Goal: Task Accomplishment & Management: Manage account settings

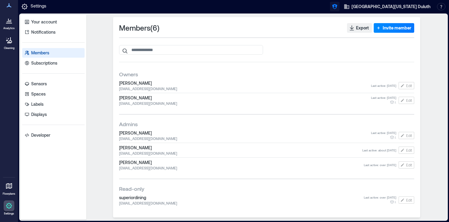
click at [338, 8] on icon "button" at bounding box center [335, 7] width 6 height 6
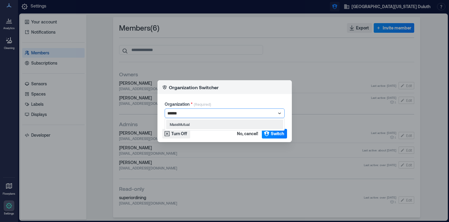
type input "*******"
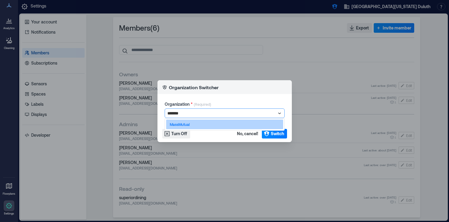
click at [261, 121] on div "MassMutual" at bounding box center [224, 124] width 117 height 10
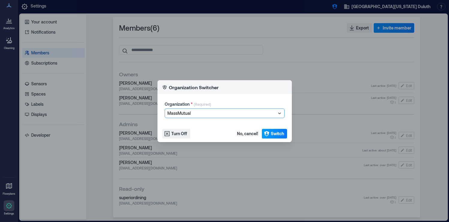
click at [272, 132] on span "Switch" at bounding box center [277, 134] width 13 height 6
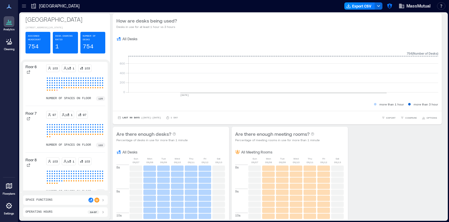
click at [9, 188] on icon at bounding box center [8, 185] width 7 height 7
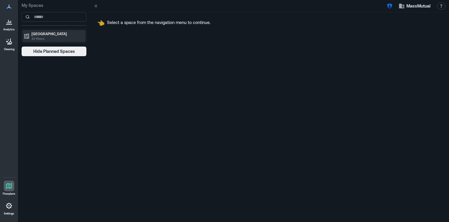
click at [63, 38] on p "10 Floors" at bounding box center [57, 38] width 50 height 5
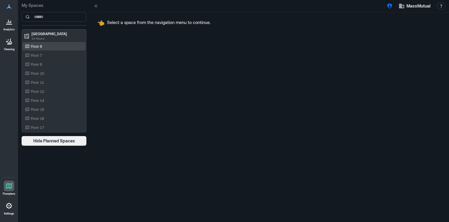
click at [60, 48] on div "Floor 6" at bounding box center [53, 46] width 58 height 6
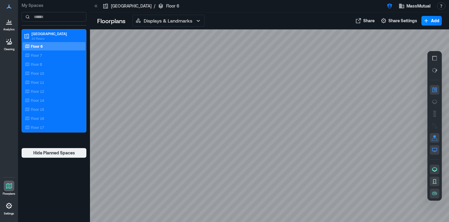
click at [165, 28] on div "Floorplans Displays & Landmarks Displays & Landmarks Wayfinding Routes Live Hea…" at bounding box center [269, 20] width 359 height 17
click at [167, 25] on button "Displays & Landmarks" at bounding box center [169, 21] width 72 height 12
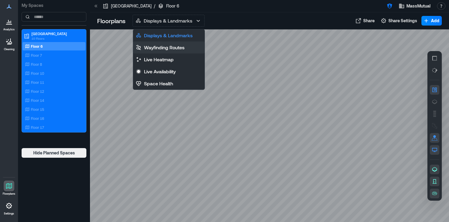
click at [166, 48] on p "Wayfinding Routes" at bounding box center [164, 47] width 41 height 7
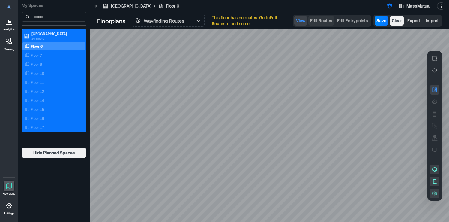
click at [320, 21] on span "Edit Routes" at bounding box center [321, 21] width 22 height 6
click at [268, 76] on icon at bounding box center [269, 125] width 359 height 192
click at [244, 75] on icon at bounding box center [269, 125] width 359 height 192
click at [268, 75] on circle at bounding box center [268, 76] width 4 height 4
click at [268, 74] on circle at bounding box center [267, 75] width 5 height 5
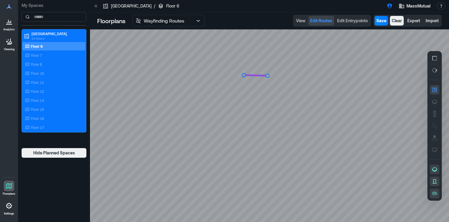
click at [289, 77] on icon at bounding box center [269, 125] width 359 height 192
click at [269, 75] on circle at bounding box center [268, 76] width 4 height 4
click at [289, 75] on circle at bounding box center [289, 75] width 4 height 4
click at [244, 77] on circle at bounding box center [244, 75] width 4 height 4
click at [268, 76] on circle at bounding box center [268, 75] width 4 height 4
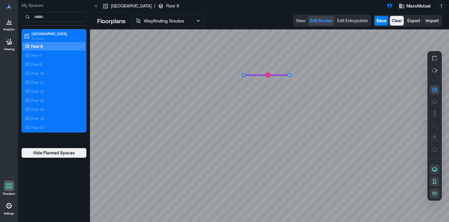
click at [268, 75] on circle at bounding box center [268, 75] width 5 height 5
click at [244, 76] on circle at bounding box center [244, 75] width 4 height 4
click at [238, 82] on icon at bounding box center [269, 125] width 359 height 192
click at [238, 82] on circle at bounding box center [238, 82] width 5 height 5
click at [235, 89] on icon at bounding box center [269, 125] width 359 height 192
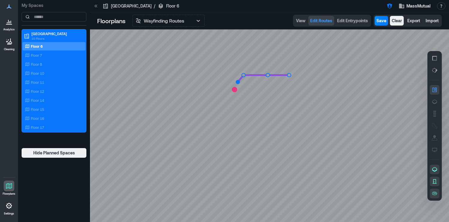
click at [238, 82] on circle at bounding box center [238, 82] width 4 height 4
click at [238, 82] on circle at bounding box center [238, 82] width 5 height 5
click at [235, 89] on circle at bounding box center [235, 90] width 4 height 4
click at [236, 126] on icon at bounding box center [269, 125] width 359 height 192
click at [297, 128] on icon at bounding box center [269, 125] width 359 height 192
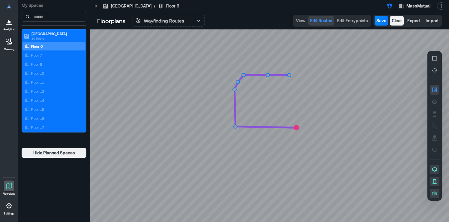
click at [296, 141] on icon at bounding box center [269, 125] width 359 height 192
click at [287, 180] on icon at bounding box center [269, 125] width 359 height 192
click at [234, 181] on icon at bounding box center [269, 125] width 359 height 192
click at [239, 162] on icon at bounding box center [269, 125] width 359 height 192
click at [236, 127] on circle at bounding box center [236, 127] width 4 height 4
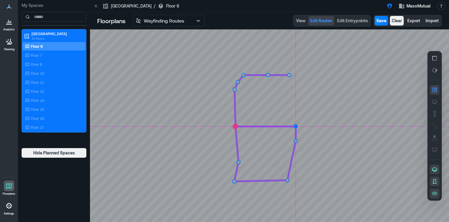
click at [297, 125] on circle at bounding box center [296, 127] width 4 height 4
click at [296, 140] on circle at bounding box center [296, 140] width 4 height 4
click at [288, 180] on circle at bounding box center [289, 181] width 4 height 4
click at [239, 161] on circle at bounding box center [238, 161] width 4 height 4
click at [239, 161] on circle at bounding box center [238, 161] width 5 height 5
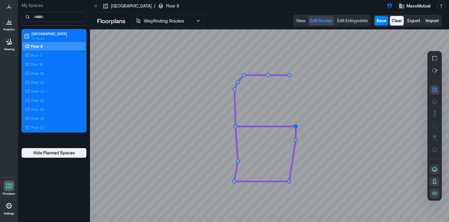
click at [296, 126] on circle at bounding box center [296, 127] width 4 height 4
click at [297, 109] on icon at bounding box center [269, 125] width 359 height 192
click at [296, 109] on circle at bounding box center [296, 108] width 5 height 5
click at [296, 107] on circle at bounding box center [296, 109] width 4 height 4
click at [301, 93] on icon at bounding box center [269, 125] width 359 height 192
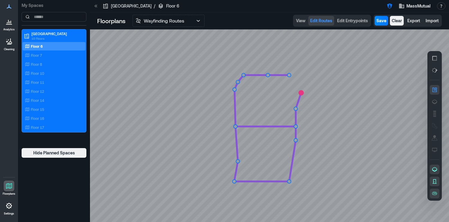
click at [301, 75] on icon at bounding box center [269, 125] width 359 height 192
click at [290, 74] on circle at bounding box center [289, 75] width 4 height 4
click at [300, 76] on circle at bounding box center [302, 75] width 4 height 4
click at [357, 21] on span "Edit Entrypoints" at bounding box center [352, 21] width 31 height 6
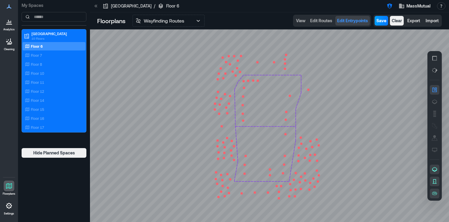
click at [381, 23] on span "Save" at bounding box center [382, 21] width 10 height 6
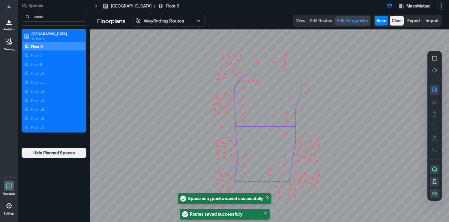
click at [258, 63] on circle at bounding box center [257, 62] width 2 height 2
click at [264, 71] on icon at bounding box center [269, 125] width 359 height 192
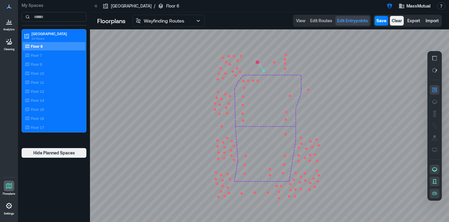
click at [275, 62] on circle at bounding box center [274, 62] width 2 height 2
click at [268, 71] on icon at bounding box center [269, 125] width 359 height 192
click at [244, 88] on circle at bounding box center [244, 88] width 2 height 2
click at [239, 91] on icon at bounding box center [269, 125] width 359 height 192
click at [243, 96] on circle at bounding box center [243, 96] width 2 height 2
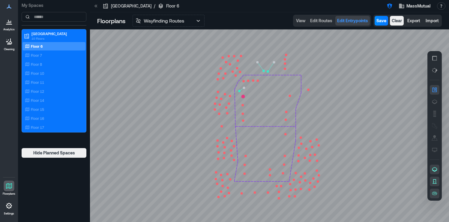
click at [239, 95] on icon at bounding box center [269, 125] width 359 height 192
click at [243, 104] on circle at bounding box center [243, 105] width 2 height 2
click at [238, 108] on icon at bounding box center [269, 125] width 359 height 192
click at [243, 114] on circle at bounding box center [243, 114] width 2 height 2
click at [237, 112] on icon at bounding box center [269, 125] width 359 height 192
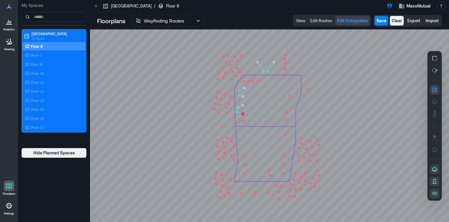
click at [243, 120] on circle at bounding box center [243, 120] width 2 height 2
click at [246, 122] on icon at bounding box center [269, 125] width 359 height 192
click at [286, 119] on circle at bounding box center [286, 119] width 2 height 2
click at [291, 119] on icon at bounding box center [269, 125] width 359 height 192
click at [287, 112] on circle at bounding box center [286, 112] width 2 height 2
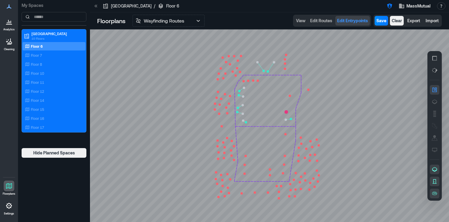
click at [292, 116] on icon at bounding box center [269, 125] width 359 height 192
click at [290, 96] on circle at bounding box center [290, 96] width 2 height 2
click at [296, 93] on icon at bounding box center [269, 125] width 359 height 192
click at [285, 69] on circle at bounding box center [285, 69] width 2 height 2
click at [289, 68] on icon at bounding box center [269, 125] width 359 height 192
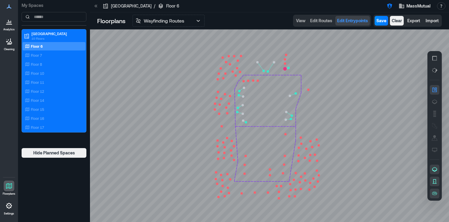
click at [285, 64] on circle at bounding box center [285, 63] width 2 height 2
click at [289, 64] on icon at bounding box center [269, 125] width 359 height 192
click at [285, 60] on circle at bounding box center [285, 59] width 2 height 2
click at [288, 60] on icon at bounding box center [269, 125] width 359 height 192
click at [286, 55] on circle at bounding box center [286, 55] width 2 height 2
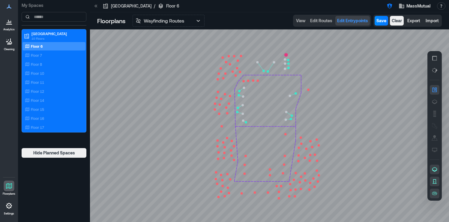
click at [289, 55] on icon at bounding box center [269, 125] width 359 height 192
click at [286, 134] on circle at bounding box center [285, 134] width 2 height 2
click at [291, 131] on icon at bounding box center [269, 125] width 359 height 192
click at [286, 156] on circle at bounding box center [285, 156] width 2 height 2
click at [289, 158] on icon at bounding box center [269, 125] width 359 height 192
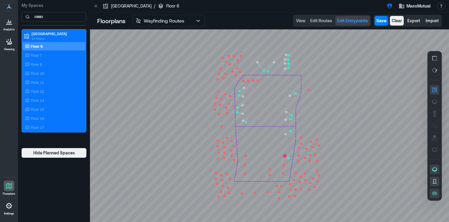
click at [284, 165] on circle at bounding box center [284, 164] width 2 height 2
click at [289, 163] on icon at bounding box center [269, 125] width 359 height 192
click at [283, 173] on circle at bounding box center [283, 173] width 2 height 2
click at [285, 176] on icon at bounding box center [269, 125] width 359 height 192
click at [271, 170] on circle at bounding box center [270, 169] width 2 height 2
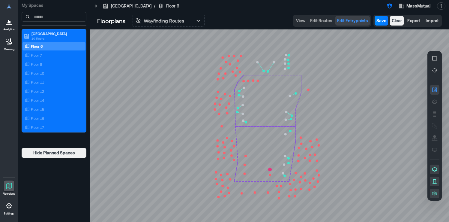
click at [275, 169] on icon at bounding box center [269, 125] width 359 height 192
click at [270, 175] on circle at bounding box center [270, 175] width 2 height 2
click at [274, 174] on icon at bounding box center [269, 125] width 359 height 192
click at [245, 173] on circle at bounding box center [244, 173] width 2 height 2
click at [239, 177] on icon at bounding box center [269, 125] width 359 height 192
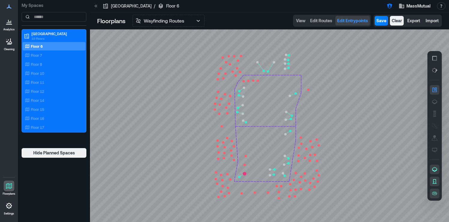
click at [245, 165] on circle at bounding box center [245, 165] width 2 height 2
click at [242, 162] on icon at bounding box center [269, 125] width 359 height 192
click at [247, 156] on circle at bounding box center [246, 156] width 2 height 2
click at [241, 158] on icon at bounding box center [269, 125] width 359 height 192
click at [269, 193] on circle at bounding box center [268, 192] width 2 height 2
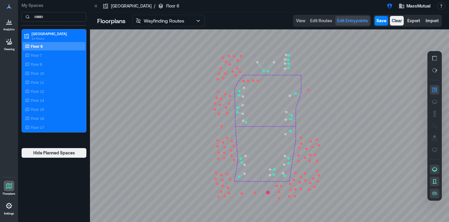
click at [274, 185] on icon at bounding box center [269, 125] width 359 height 192
click at [255, 193] on circle at bounding box center [255, 192] width 2 height 2
click at [251, 184] on icon at bounding box center [269, 125] width 359 height 192
click at [241, 194] on circle at bounding box center [242, 193] width 2 height 2
click at [236, 188] on icon at bounding box center [269, 125] width 359 height 192
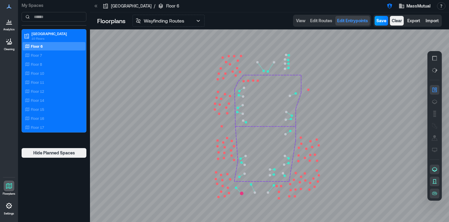
click at [381, 21] on span "Save" at bounding box center [382, 21] width 10 height 6
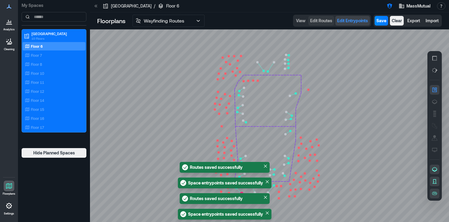
click at [326, 23] on span "Edit Routes" at bounding box center [321, 21] width 22 height 6
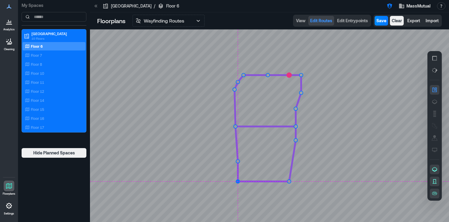
click at [237, 182] on circle at bounding box center [238, 181] width 4 height 4
click at [236, 128] on circle at bounding box center [235, 127] width 4 height 4
click at [234, 128] on icon at bounding box center [269, 125] width 359 height 192
click at [235, 126] on circle at bounding box center [235, 127] width 4 height 4
click at [238, 134] on icon at bounding box center [269, 125] width 359 height 192
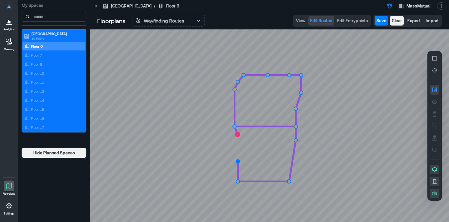
click at [238, 160] on circle at bounding box center [238, 161] width 4 height 4
click at [238, 160] on circle at bounding box center [237, 160] width 5 height 5
click at [383, 23] on span "Save" at bounding box center [382, 21] width 10 height 6
click at [190, 24] on button "Wayfinding Routes" at bounding box center [169, 21] width 72 height 12
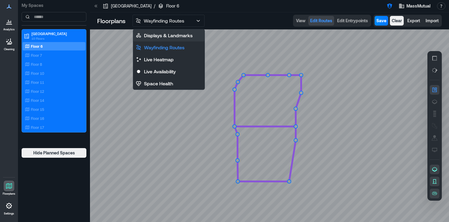
click at [184, 36] on p "Displays & Landmarks" at bounding box center [168, 35] width 49 height 7
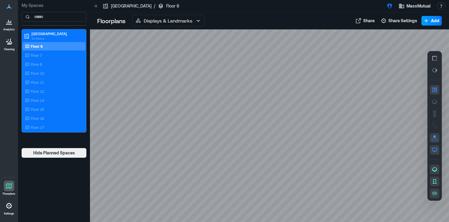
click at [438, 21] on span "Add" at bounding box center [435, 21] width 8 height 6
click at [429, 36] on button "Add a Display" at bounding box center [423, 34] width 35 height 10
click at [274, 124] on div at bounding box center [269, 125] width 359 height 192
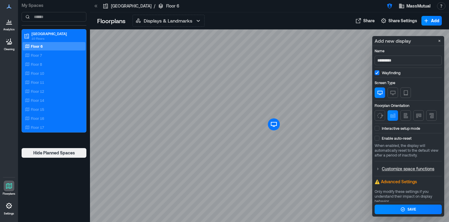
click at [377, 127] on span at bounding box center [377, 128] width 5 height 5
click at [378, 139] on span at bounding box center [377, 138] width 5 height 5
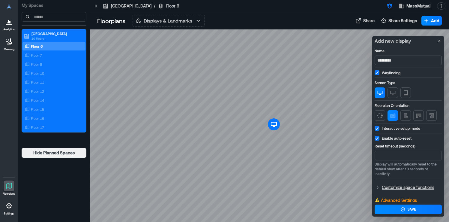
click at [396, 62] on input "*********" at bounding box center [408, 61] width 67 height 10
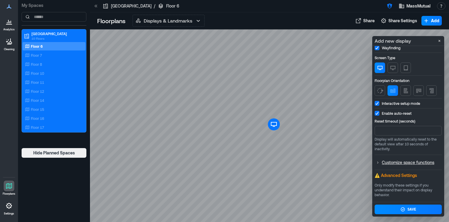
scroll to position [31, 0]
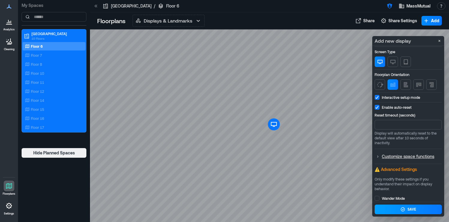
type input "*********"
click at [406, 209] on div "Save" at bounding box center [409, 208] width 16 height 5
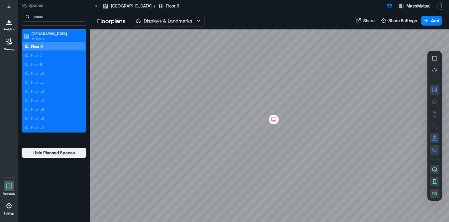
scroll to position [0, 0]
click at [427, 17] on button "Add" at bounding box center [432, 21] width 20 height 10
click at [423, 44] on button "Add a Landmark" at bounding box center [423, 44] width 35 height 10
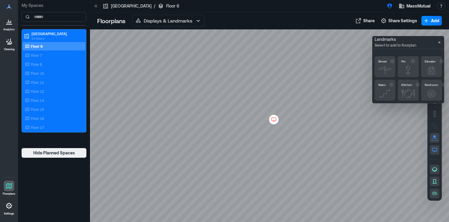
click at [434, 69] on icon "button" at bounding box center [432, 70] width 10 height 8
click at [264, 135] on div at bounding box center [269, 125] width 359 height 192
click at [386, 88] on div "Stairs" at bounding box center [385, 85] width 14 height 7
click at [269, 88] on div at bounding box center [269, 125] width 359 height 192
click at [430, 92] on icon "button" at bounding box center [431, 93] width 11 height 8
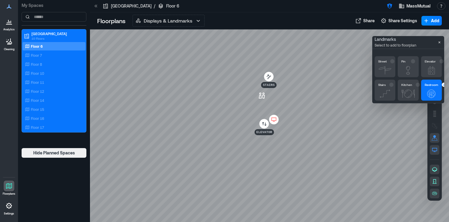
click at [262, 104] on div at bounding box center [269, 125] width 359 height 192
click at [439, 42] on icon "Close" at bounding box center [440, 42] width 2 height 2
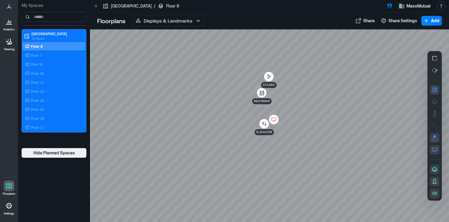
click at [276, 120] on icon at bounding box center [274, 118] width 5 height 3
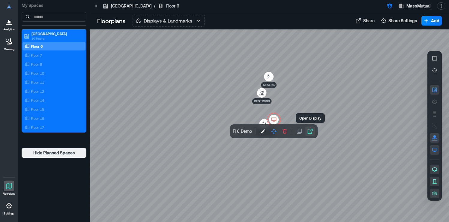
click at [310, 129] on icon "button" at bounding box center [310, 131] width 6 height 6
click at [262, 132] on icon "button" at bounding box center [263, 131] width 4 height 4
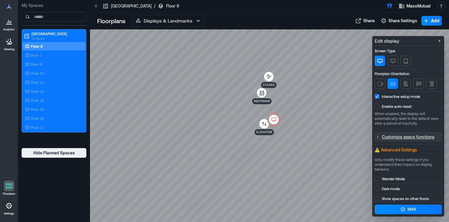
scroll to position [48, 0]
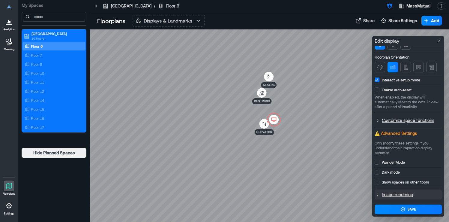
click at [381, 194] on div "Image rendering" at bounding box center [408, 194] width 67 height 10
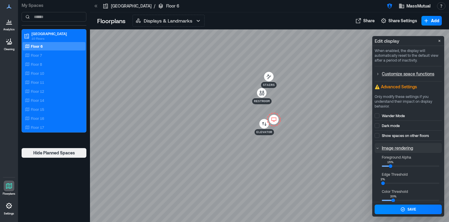
scroll to position [116, 0]
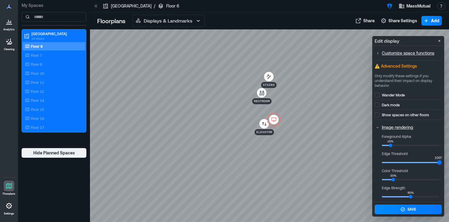
click at [449, 164] on html "Analytics Cleaning Floorplans Settings My Spaces Boston 10 Floors Floor 6 Floor…" at bounding box center [224, 111] width 449 height 222
click at [399, 145] on div "30%" at bounding box center [399, 145] width 4 height 4
click at [394, 179] on div "21%" at bounding box center [394, 180] width 4 height 4
click at [402, 145] on div "35%" at bounding box center [402, 145] width 4 height 4
click at [396, 178] on div "25%" at bounding box center [396, 180] width 4 height 4
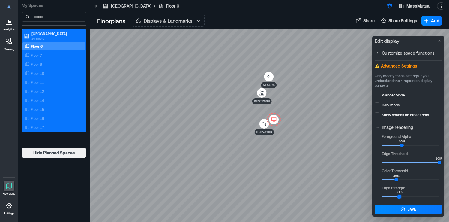
click at [399, 195] on div "30%" at bounding box center [399, 197] width 4 height 4
click at [406, 206] on div "Save" at bounding box center [409, 208] width 16 height 5
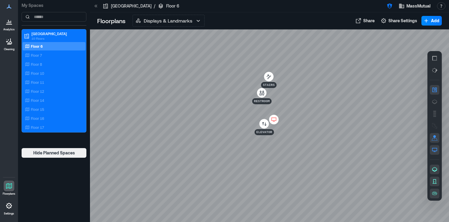
click at [272, 119] on icon at bounding box center [274, 118] width 5 height 3
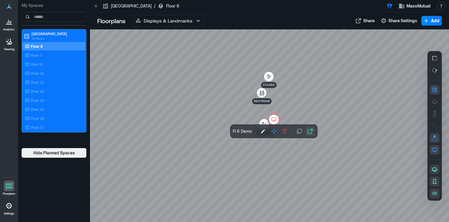
click at [311, 132] on icon "button" at bounding box center [310, 131] width 6 height 6
click at [266, 130] on icon "button" at bounding box center [263, 131] width 6 height 6
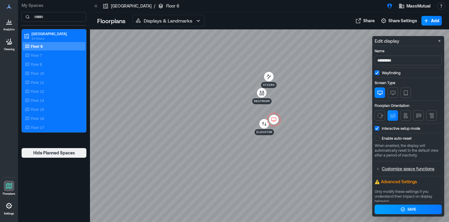
click at [377, 136] on span at bounding box center [377, 138] width 5 height 5
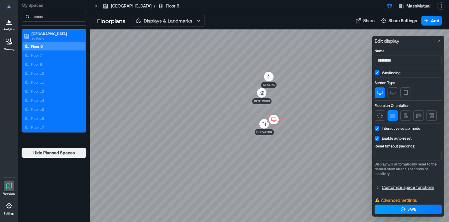
click at [414, 211] on div "Save" at bounding box center [412, 209] width 9 height 5
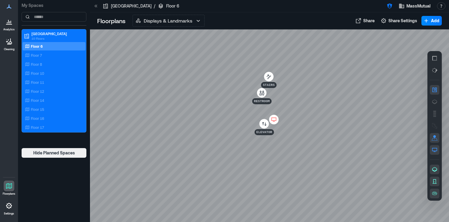
click at [276, 120] on icon at bounding box center [274, 118] width 5 height 3
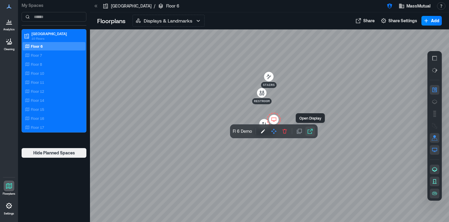
click at [306, 131] on button "button" at bounding box center [311, 131] width 10 height 10
click at [390, 8] on icon "button" at bounding box center [389, 6] width 5 height 5
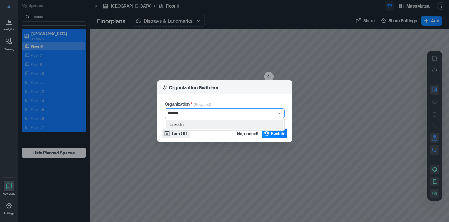
type input "********"
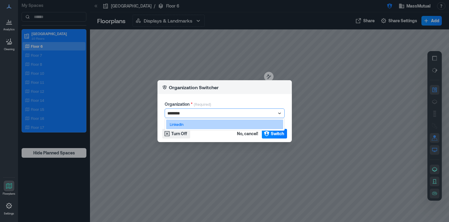
click at [265, 120] on div "LinkedIn" at bounding box center [224, 124] width 117 height 10
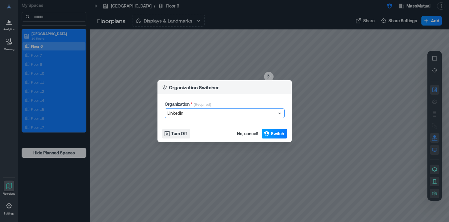
click at [270, 132] on button "Switch" at bounding box center [274, 134] width 25 height 10
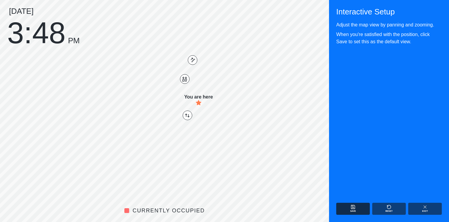
click at [350, 207] on button "Save" at bounding box center [353, 209] width 34 height 12
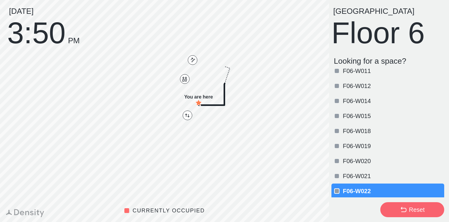
scroll to position [171, 0]
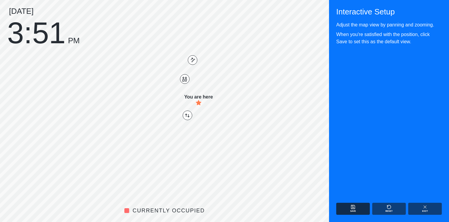
click at [353, 207] on icon "button" at bounding box center [353, 206] width 5 height 5
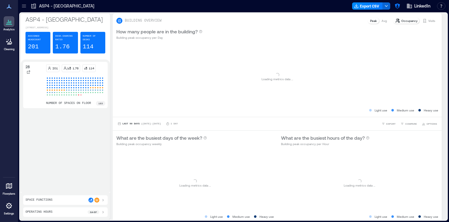
click at [24, 8] on icon at bounding box center [24, 6] width 6 height 6
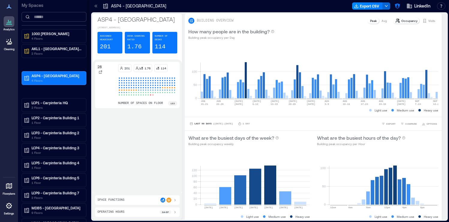
click at [58, 15] on input at bounding box center [54, 17] width 65 height 10
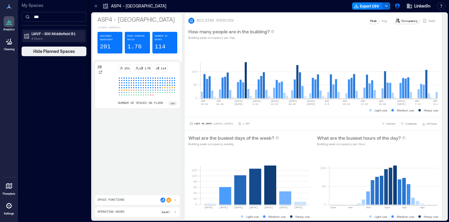
type input "***"
click at [49, 34] on p "LMVF - 800 Middlefield B1" at bounding box center [57, 33] width 50 height 5
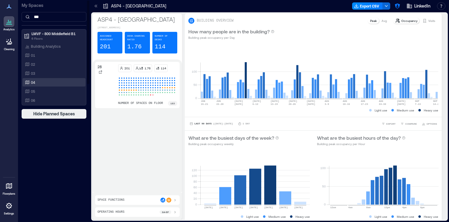
click at [42, 80] on div "04" at bounding box center [53, 82] width 58 height 6
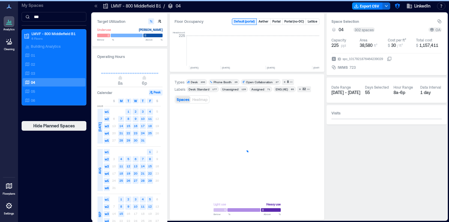
scroll to position [0, 1799]
click at [8, 184] on icon at bounding box center [9, 186] width 6 height 6
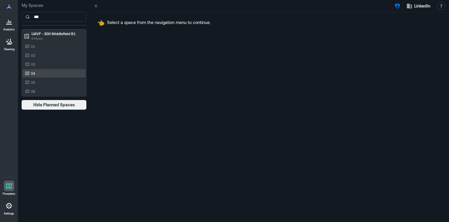
click at [42, 74] on div "04" at bounding box center [53, 73] width 58 height 6
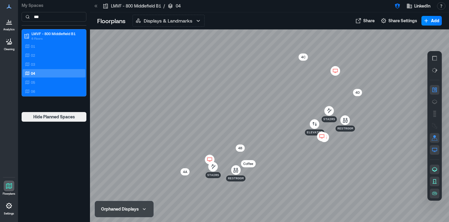
click at [320, 135] on icon at bounding box center [322, 135] width 5 height 3
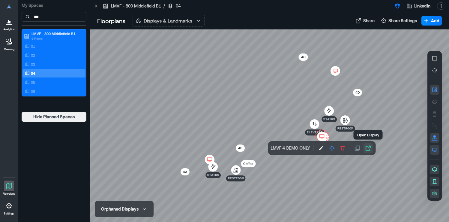
click at [370, 145] on icon "button" at bounding box center [369, 148] width 6 height 6
click at [371, 102] on div at bounding box center [269, 125] width 359 height 192
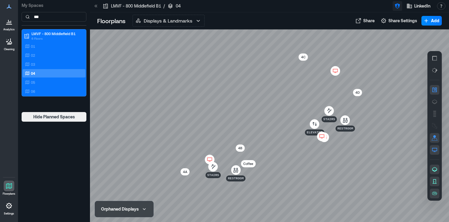
click at [396, 7] on icon "button" at bounding box center [398, 6] width 6 height 6
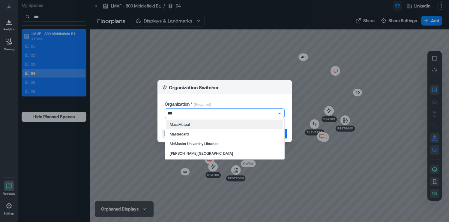
type input "****"
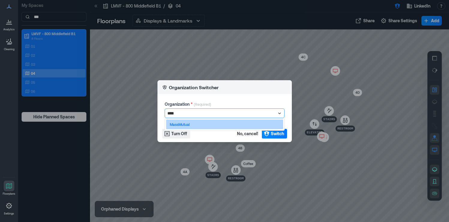
click at [269, 126] on div "MassMutual" at bounding box center [224, 124] width 117 height 10
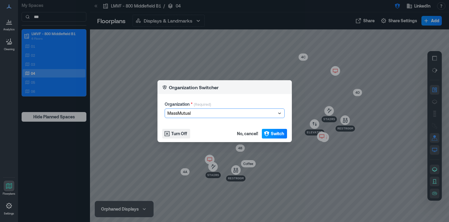
click at [271, 132] on span "Switch" at bounding box center [277, 134] width 13 height 6
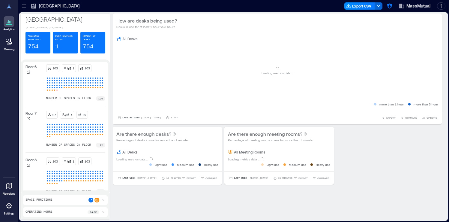
click at [9, 186] on icon at bounding box center [8, 185] width 7 height 7
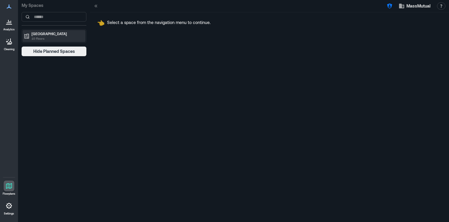
click at [60, 37] on p "10 Floors" at bounding box center [57, 38] width 50 height 5
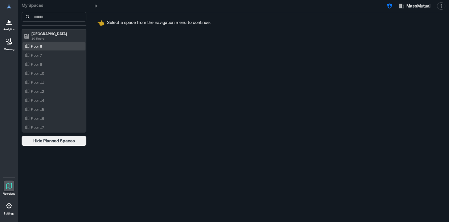
click at [54, 48] on div "Floor 6" at bounding box center [53, 46] width 58 height 6
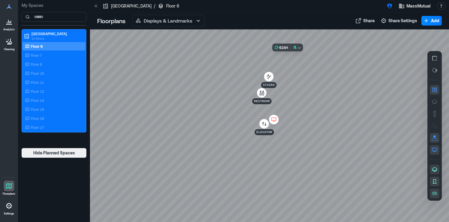
click at [309, 88] on div at bounding box center [269, 125] width 359 height 192
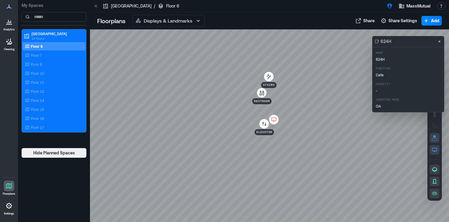
click at [344, 132] on div at bounding box center [269, 125] width 359 height 192
click at [442, 42] on button "Close" at bounding box center [439, 41] width 7 height 7
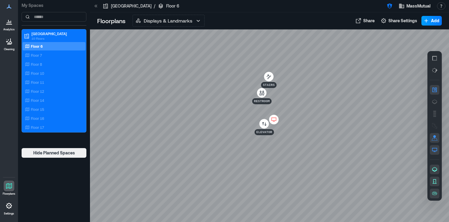
click at [431, 19] on button "Add" at bounding box center [432, 21] width 20 height 10
click at [421, 46] on button "Add a Landmark" at bounding box center [423, 44] width 35 height 10
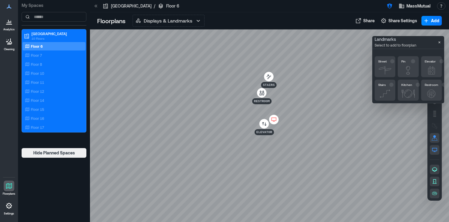
click at [410, 87] on p "Kitchen" at bounding box center [407, 84] width 11 height 5
click at [309, 86] on div at bounding box center [269, 125] width 359 height 192
click at [441, 45] on button "Close" at bounding box center [439, 42] width 7 height 7
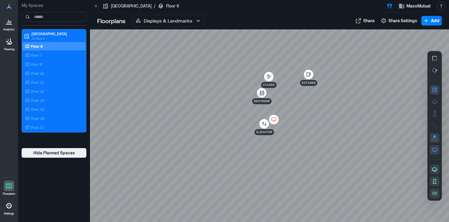
click at [274, 122] on icon at bounding box center [273, 119] width 7 height 6
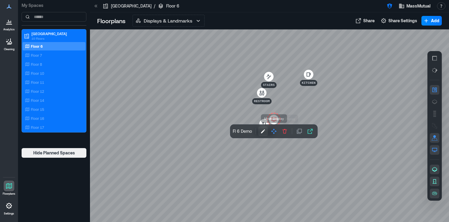
click at [266, 132] on icon "button" at bounding box center [263, 131] width 6 height 6
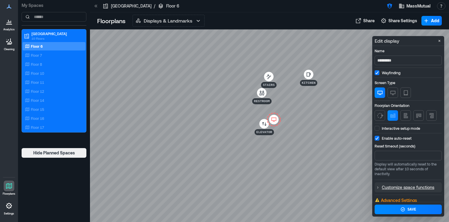
click at [421, 187] on p "Customize space functions" at bounding box center [411, 187] width 59 height 8
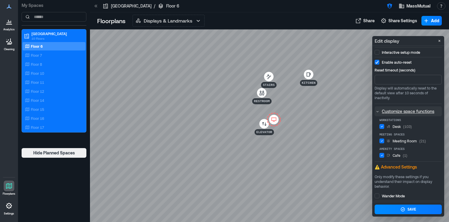
scroll to position [110, 0]
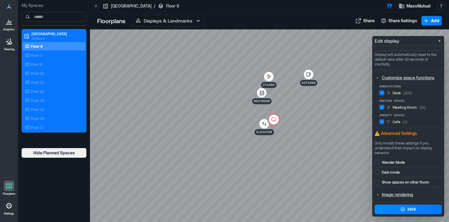
click at [380, 119] on icon at bounding box center [382, 121] width 4 height 7
click at [411, 210] on div "Save" at bounding box center [412, 209] width 9 height 5
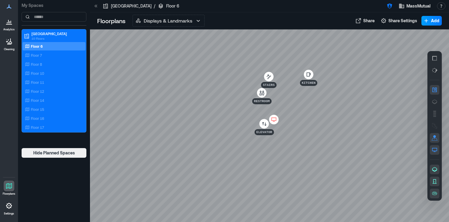
click at [432, 21] on span "Add" at bounding box center [435, 21] width 8 height 6
click at [425, 44] on button "Add a Landmark" at bounding box center [423, 44] width 35 height 10
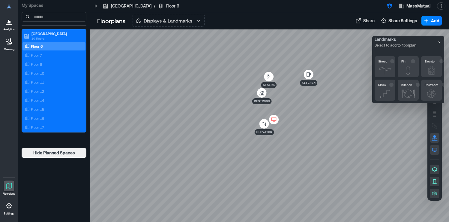
click at [408, 68] on icon "button" at bounding box center [408, 70] width 6 height 8
click at [309, 93] on div at bounding box center [269, 125] width 359 height 192
click at [309, 90] on p "Pin" at bounding box center [309, 90] width 5 height 6
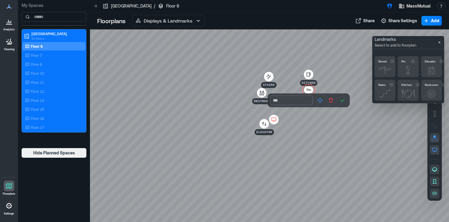
click at [275, 102] on input "***" at bounding box center [291, 100] width 43 height 10
type input "****"
click at [342, 103] on icon "button" at bounding box center [343, 100] width 6 height 6
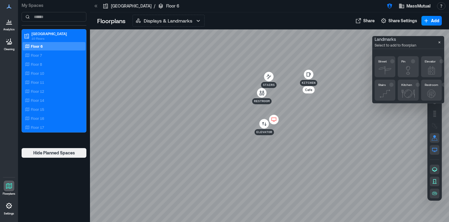
click at [312, 76] on div at bounding box center [309, 75] width 10 height 10
click at [325, 93] on icon "button" at bounding box center [325, 93] width 6 height 6
click at [345, 111] on div at bounding box center [269, 125] width 359 height 192
